Goal: Task Accomplishment & Management: Use online tool/utility

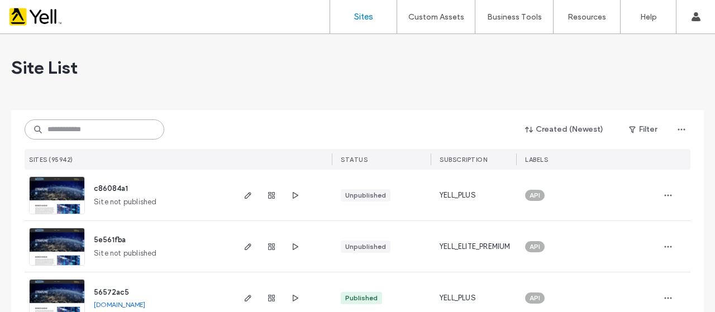
click at [79, 130] on input at bounding box center [95, 130] width 140 height 20
paste input "**********"
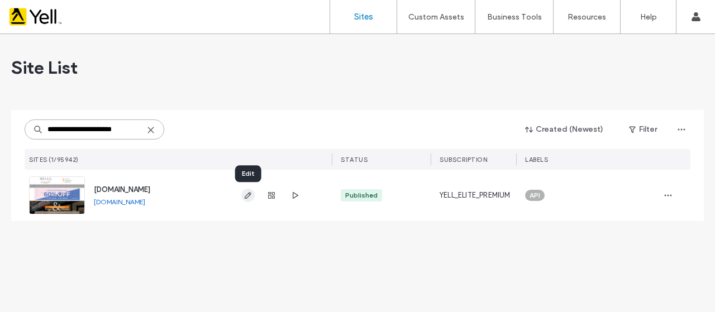
type input "**********"
click at [248, 196] on icon "button" at bounding box center [248, 195] width 9 height 9
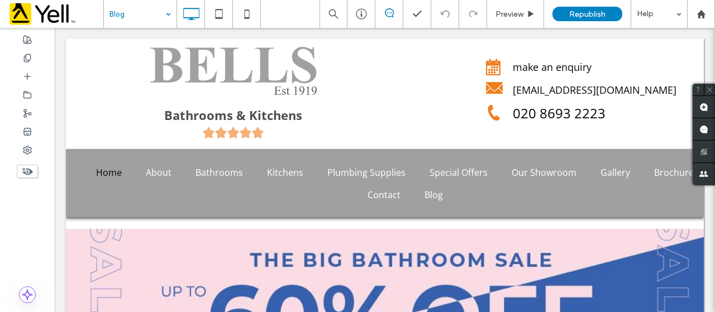
click at [146, 11] on input at bounding box center [138, 14] width 56 height 28
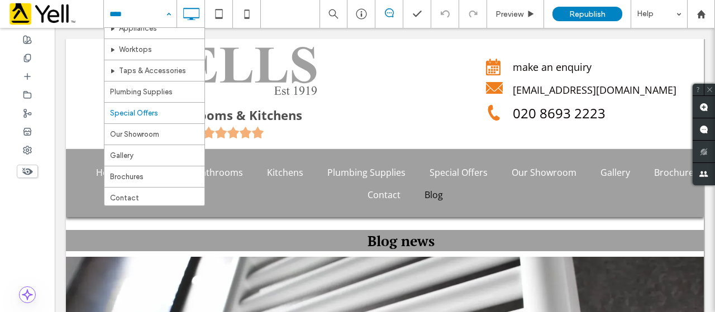
scroll to position [296, 0]
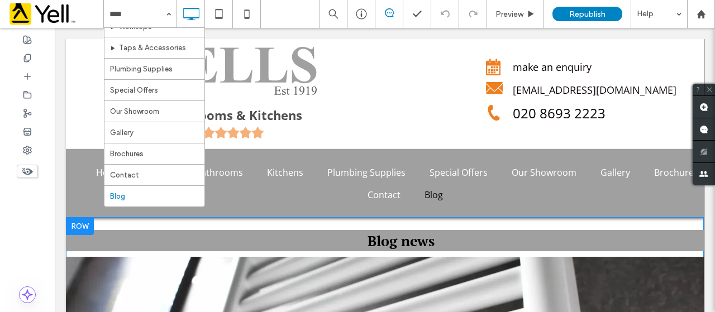
click at [390, 250] on font "Blog news" at bounding box center [401, 241] width 67 height 18
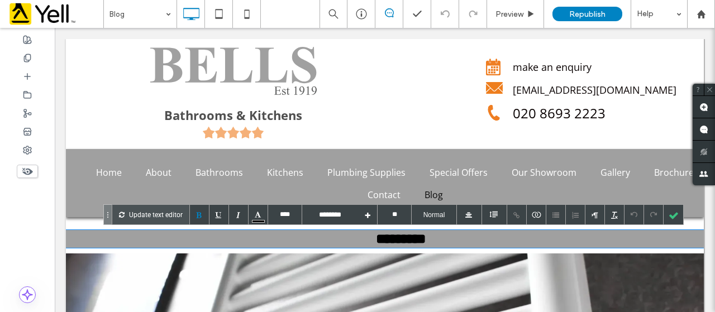
scroll to position [224, 0]
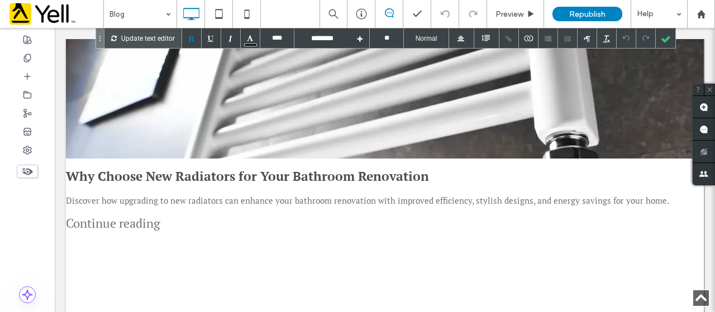
click at [419, 174] on link "Why Choose New Radiators for Your Bathroom Renovation" at bounding box center [401, 177] width 671 height 20
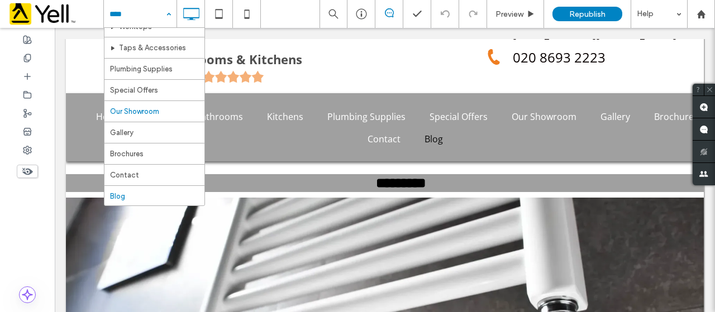
scroll to position [296, 0]
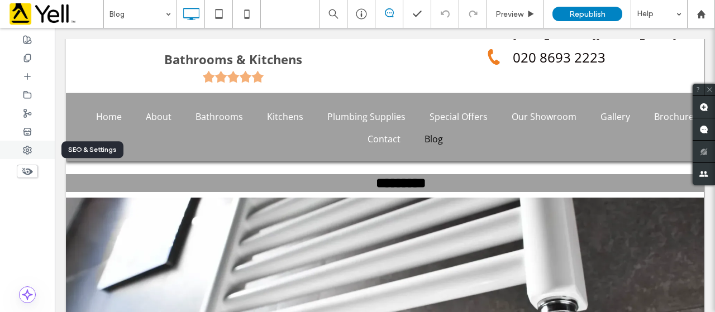
click at [35, 148] on div at bounding box center [27, 150] width 55 height 18
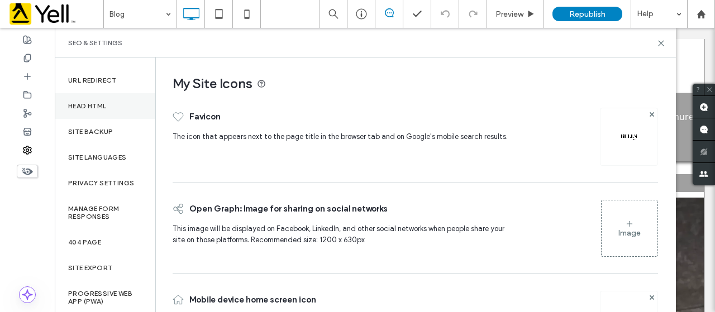
scroll to position [122, 0]
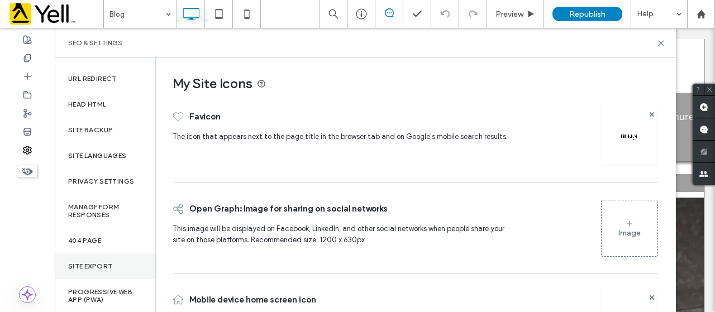
click at [118, 267] on div "Site Export" at bounding box center [105, 267] width 101 height 26
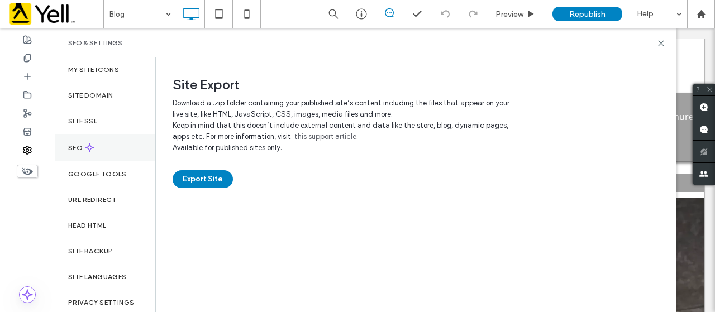
scroll to position [0, 0]
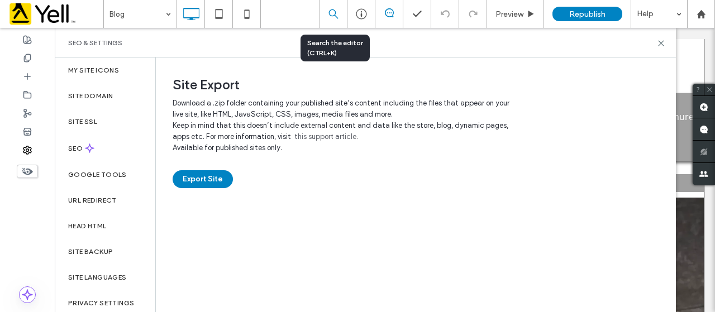
click at [335, 15] on use at bounding box center [334, 14] width 12 height 12
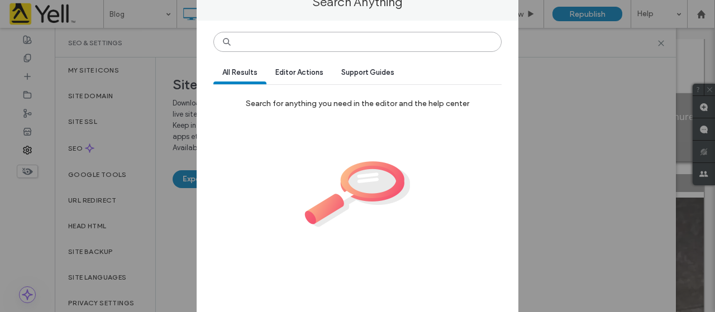
click at [401, 42] on input at bounding box center [358, 42] width 288 height 20
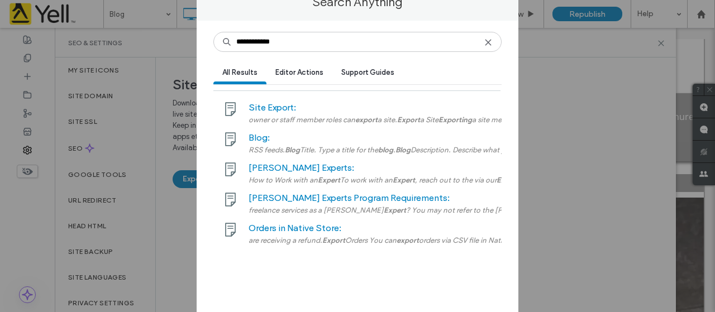
click at [257, 142] on span "Blog:" at bounding box center [259, 137] width 21 height 11
drag, startPoint x: 286, startPoint y: 44, endPoint x: 207, endPoint y: 51, distance: 79.7
click at [207, 51] on div "**********" at bounding box center [358, 176] width 322 height 310
type input "*********"
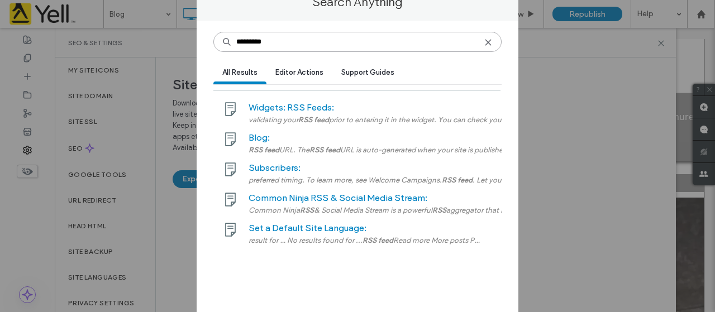
click at [312, 40] on input "*********" at bounding box center [358, 42] width 288 height 20
click at [225, 41] on icon at bounding box center [226, 41] width 9 height 9
click at [490, 42] on icon at bounding box center [488, 42] width 9 height 9
type input "*********"
click at [265, 140] on span "Blog:" at bounding box center [259, 137] width 21 height 11
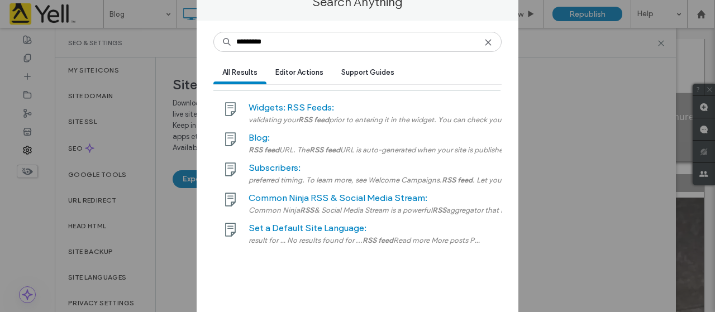
click at [276, 108] on span "Widgets: RSS Feeds:" at bounding box center [292, 107] width 86 height 11
click at [486, 48] on input "*********" at bounding box center [358, 42] width 288 height 20
click at [489, 42] on use at bounding box center [488, 42] width 5 height 5
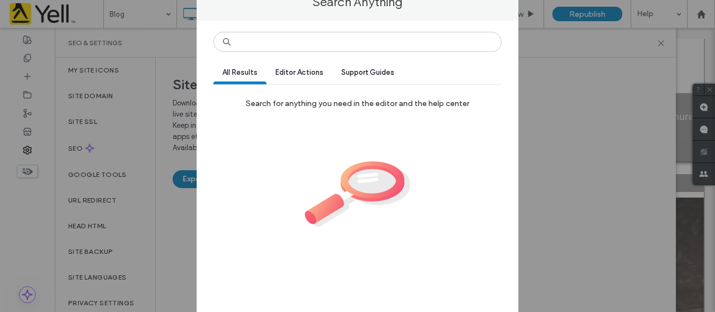
click at [571, 65] on div "Search Anything All Results Editor Actions Support Guides Search for anything y…" at bounding box center [357, 156] width 715 height 312
click at [542, 33] on div "Search Anything All Results Editor Actions Support Guides Search for anything y…" at bounding box center [357, 156] width 715 height 312
click at [192, 168] on div "Search Anything All Results Editor Actions Support Guides Search for anything y…" at bounding box center [357, 156] width 715 height 312
click at [385, 45] on input at bounding box center [358, 42] width 288 height 20
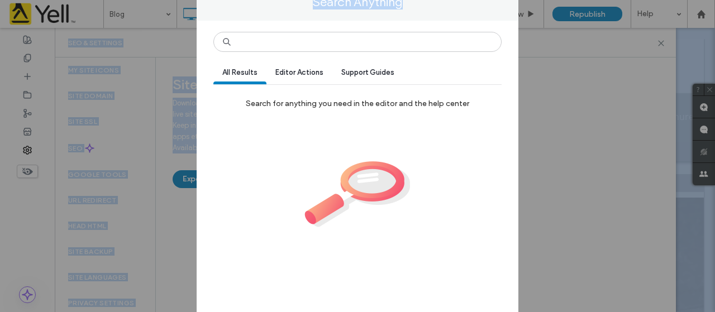
drag, startPoint x: 712, startPoint y: 56, endPoint x: 575, endPoint y: 94, distance: 142.3
click at [700, 0] on html ".wqwq-1{fill:#231f20;} .cls-1q, .cls-2q { fill-rule: evenodd; } .cls-2q { fill:…" at bounding box center [357, 156] width 715 height 312
click at [44, 186] on div "Search Anything All Results Editor Actions Support Guides Search for anything y…" at bounding box center [357, 156] width 715 height 312
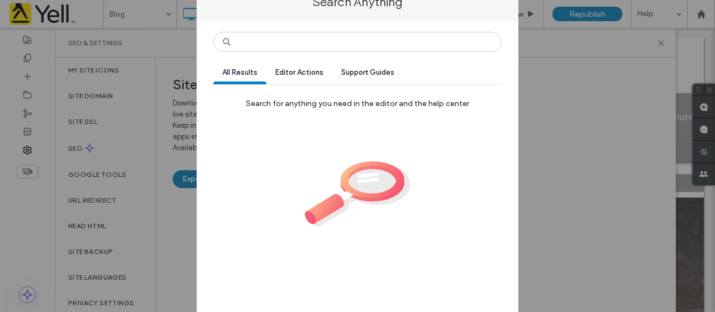
click at [143, 162] on div "Search Anything All Results Editor Actions Support Guides Search for anything y…" at bounding box center [357, 156] width 715 height 312
click at [149, 155] on div "Search Anything All Results Editor Actions Support Guides Search for anything y…" at bounding box center [357, 156] width 715 height 312
click at [150, 155] on div "Search Anything All Results Editor Actions Support Guides Search for anything y…" at bounding box center [357, 156] width 715 height 312
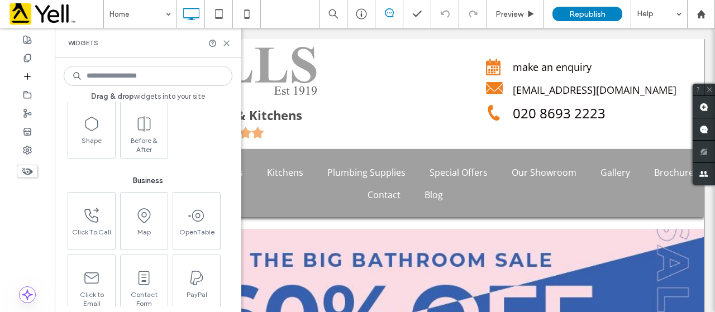
click at [129, 82] on input at bounding box center [148, 76] width 169 height 20
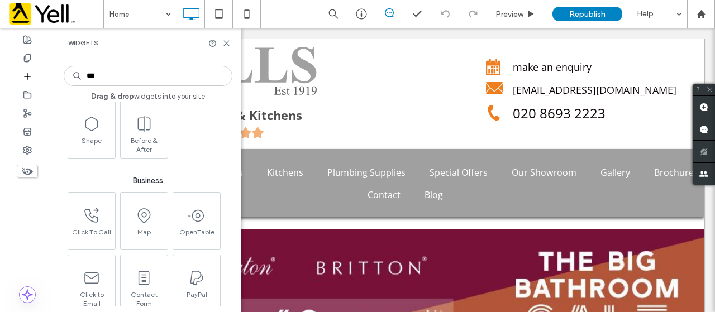
scroll to position [18, 0]
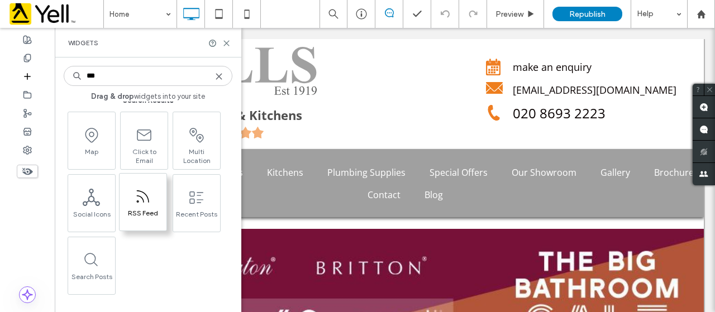
type input "***"
click at [144, 215] on span "RSS Feed" at bounding box center [143, 217] width 47 height 16
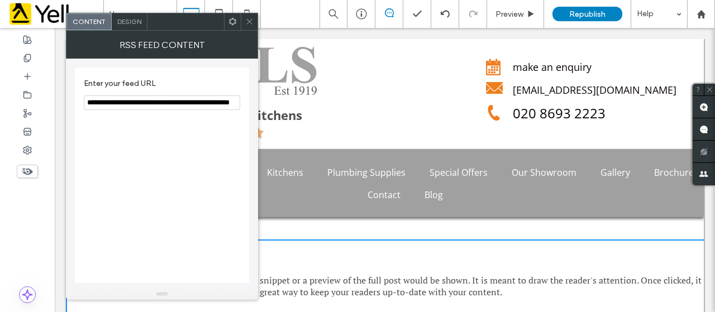
click at [181, 103] on input "**********" at bounding box center [162, 103] width 157 height 15
drag, startPoint x: 141, startPoint y: 129, endPoint x: 320, endPoint y: 110, distance: 179.9
paste input "Enter your feed URL"
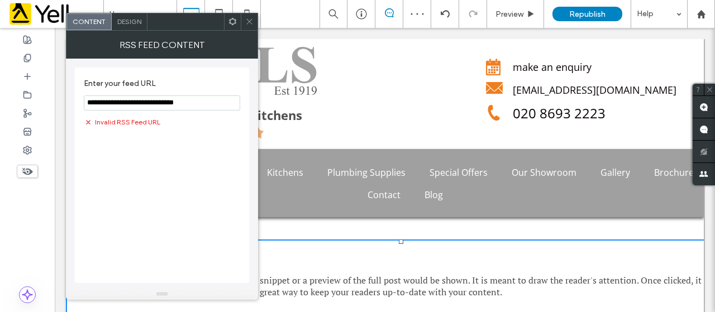
type input "**********"
click at [235, 25] on icon at bounding box center [233, 21] width 8 height 8
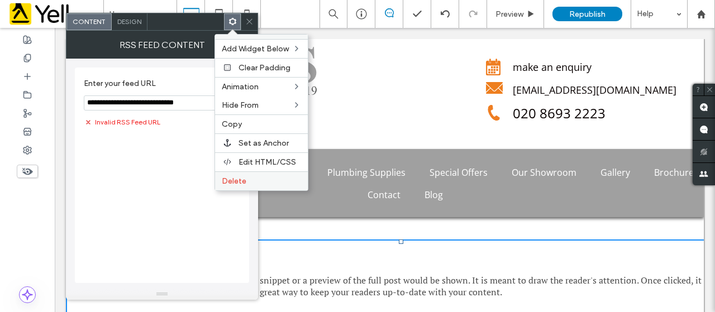
click at [237, 177] on span "Delete" at bounding box center [234, 182] width 25 height 10
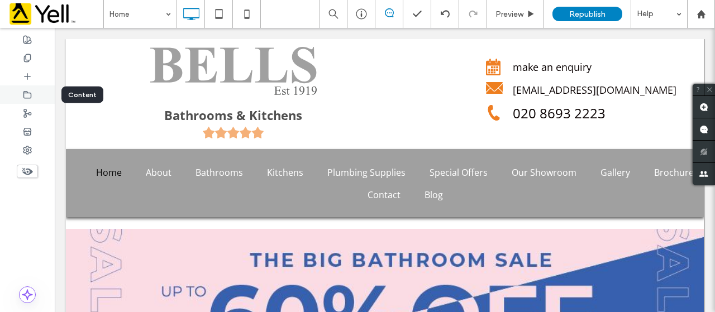
click at [30, 98] on icon at bounding box center [27, 95] width 9 height 9
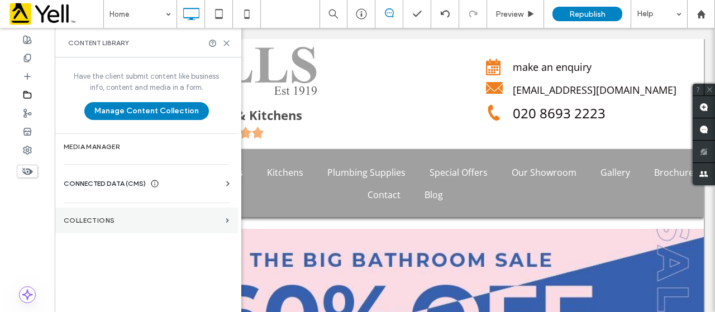
click at [143, 220] on label "Collections" at bounding box center [143, 221] width 158 height 8
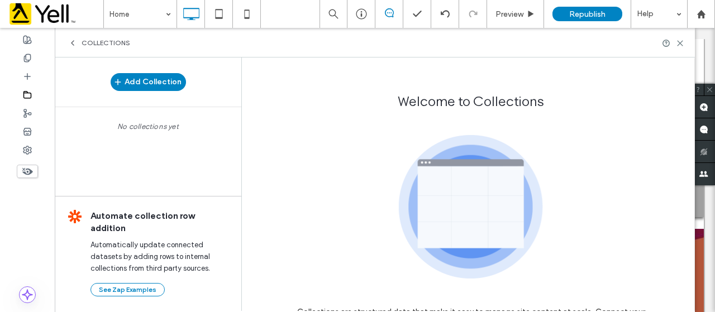
click at [70, 43] on icon at bounding box center [72, 43] width 9 height 9
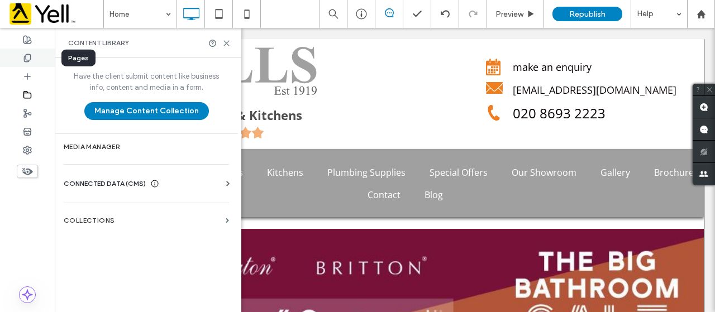
click at [27, 59] on icon at bounding box center [27, 58] width 9 height 9
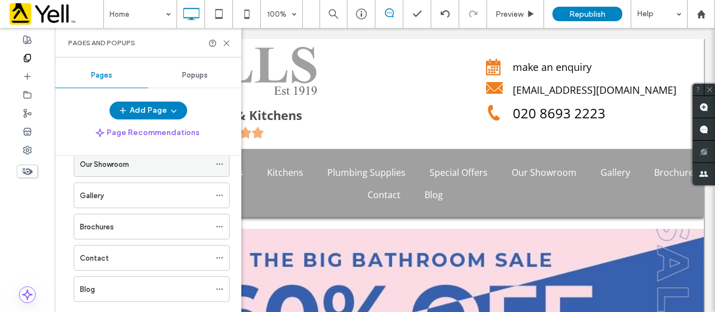
scroll to position [260, 0]
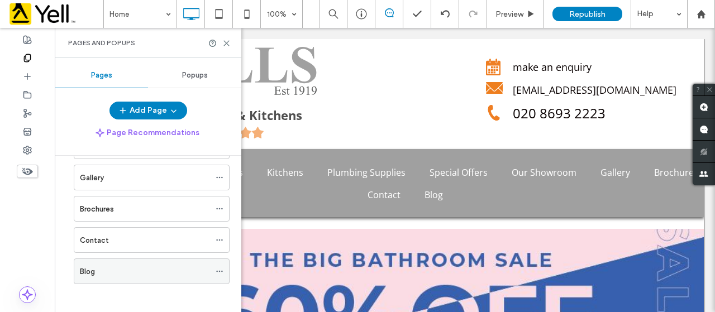
click at [222, 269] on icon at bounding box center [220, 272] width 8 height 8
click at [71, 116] on div "Add Page" at bounding box center [148, 111] width 187 height 18
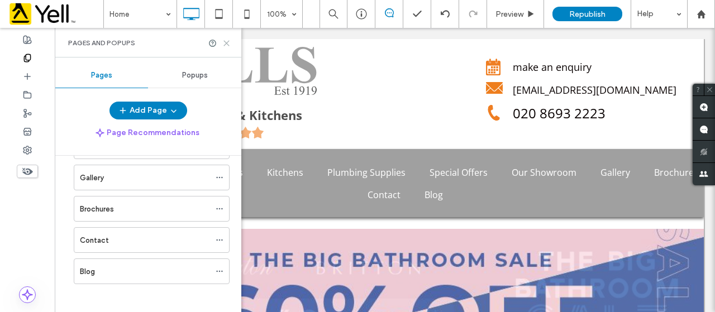
click at [227, 43] on icon at bounding box center [226, 43] width 8 height 8
